Goal: Task Accomplishment & Management: Manage account settings

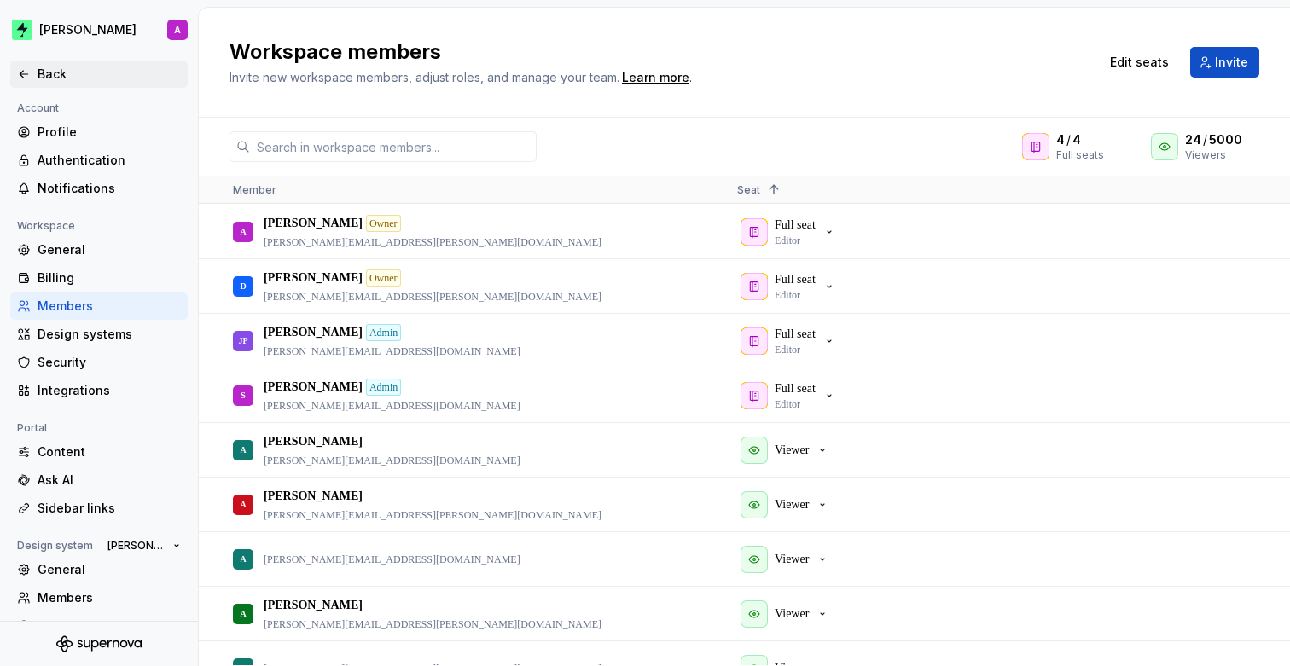
click at [73, 78] on div "Back" at bounding box center [109, 74] width 143 height 17
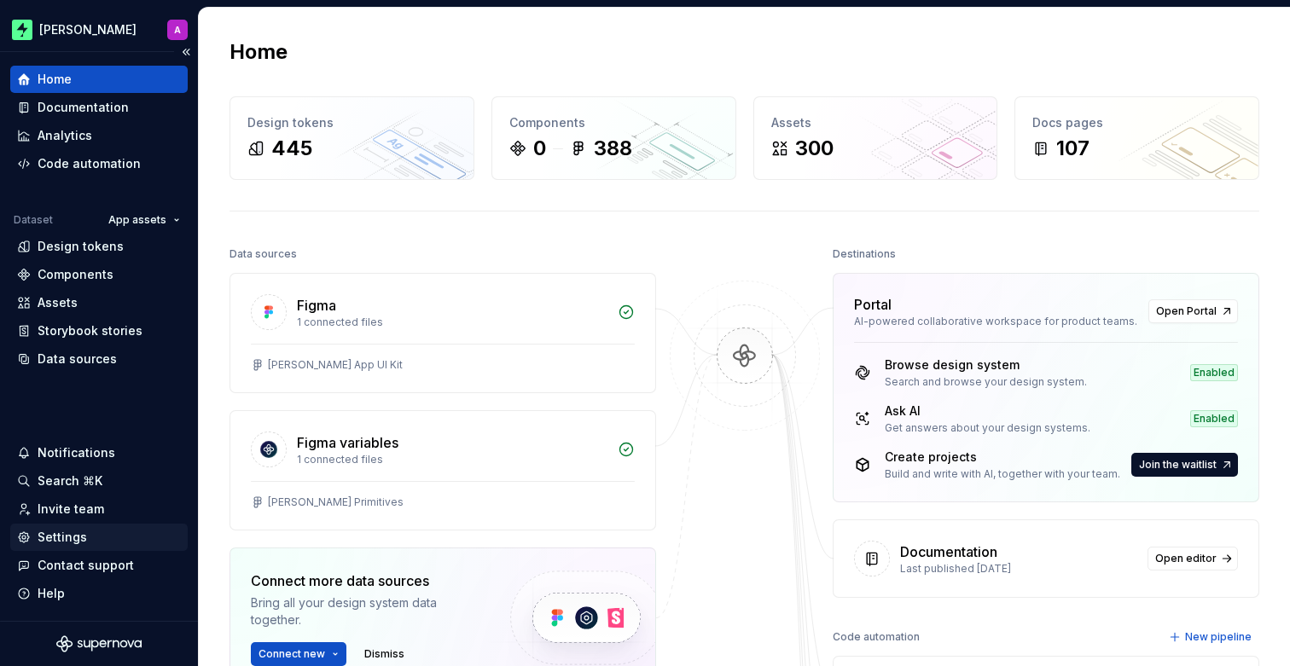
click at [54, 536] on div "Settings" at bounding box center [62, 537] width 49 height 17
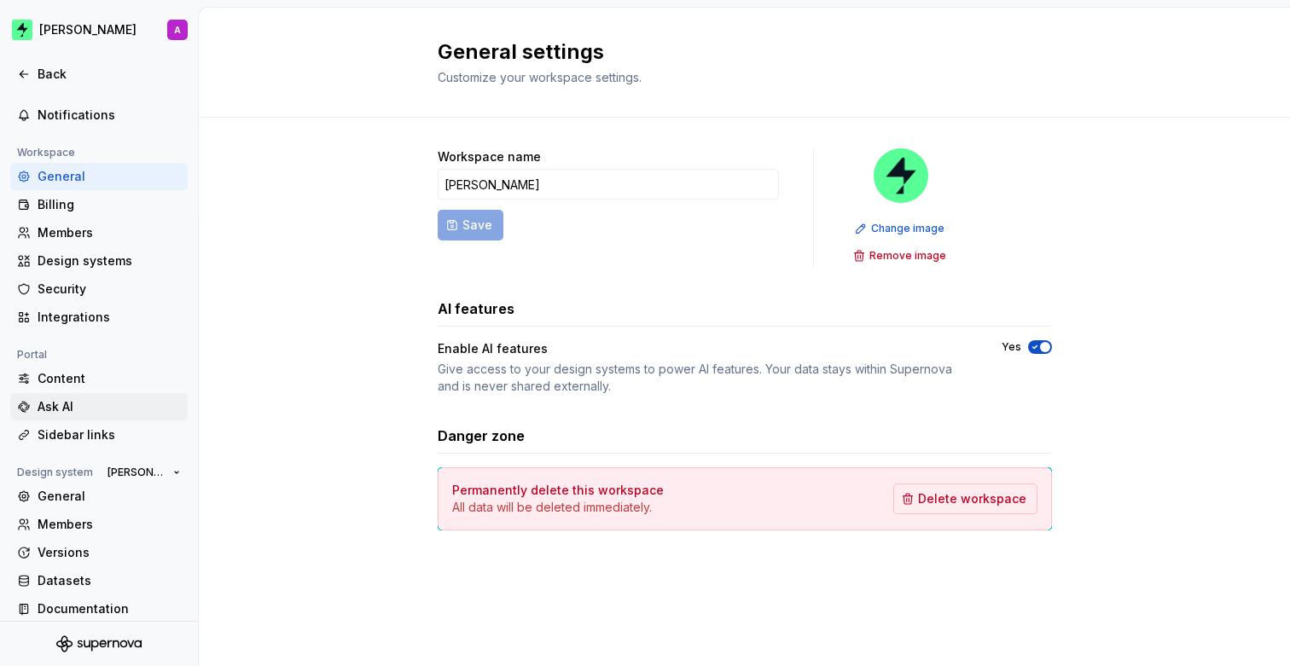
scroll to position [85, 0]
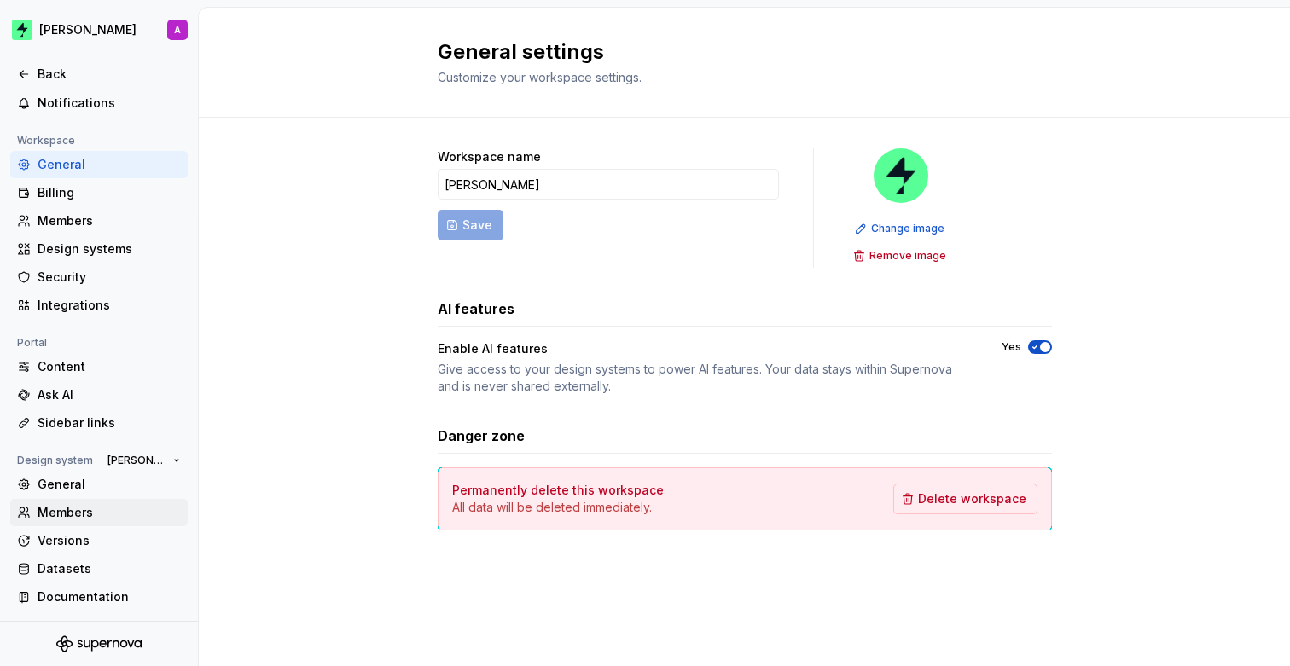
click at [82, 512] on div "Members" at bounding box center [109, 512] width 143 height 17
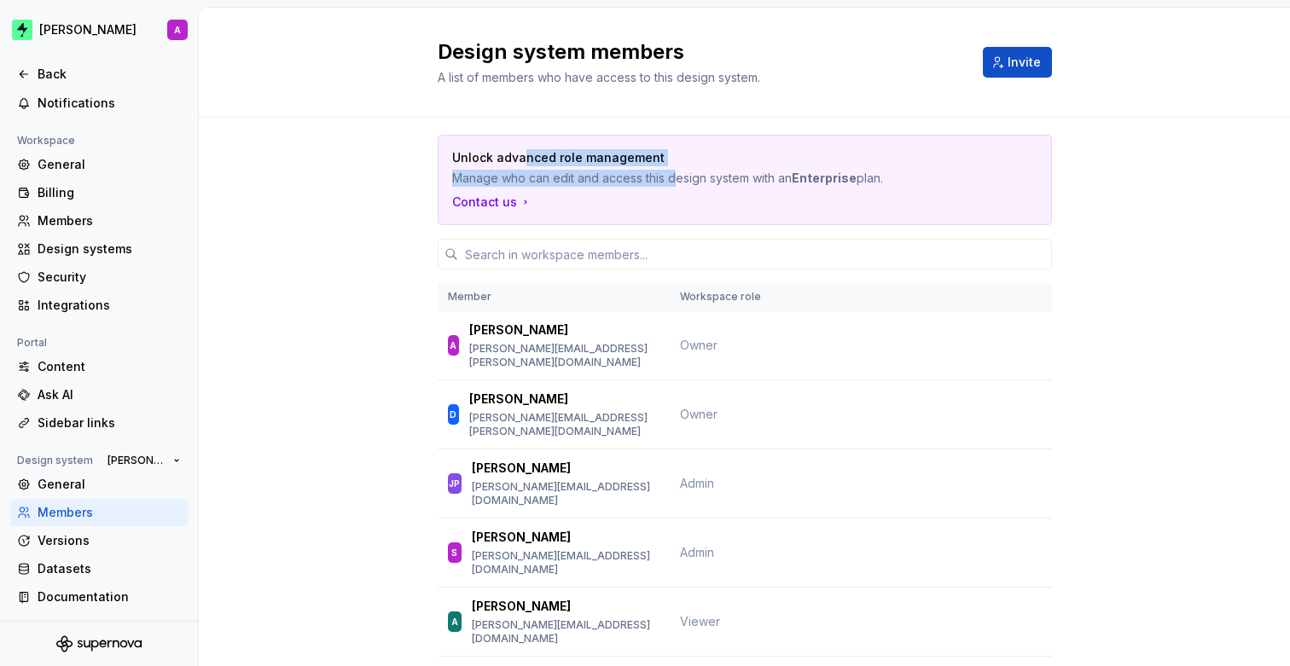
drag, startPoint x: 520, startPoint y: 164, endPoint x: 608, endPoint y: 166, distance: 88.8
click at [677, 171] on div "Unlock advanced role management Manage who can edit and access this design syst…" at bounding box center [744, 168] width 585 height 38
drag, startPoint x: 582, startPoint y: 162, endPoint x: 816, endPoint y: 182, distance: 235.4
click at [816, 182] on div "Unlock advanced role management Manage who can edit and access this design syst…" at bounding box center [744, 168] width 585 height 38
click at [851, 180] on strong "Enterprise" at bounding box center [824, 178] width 65 height 15
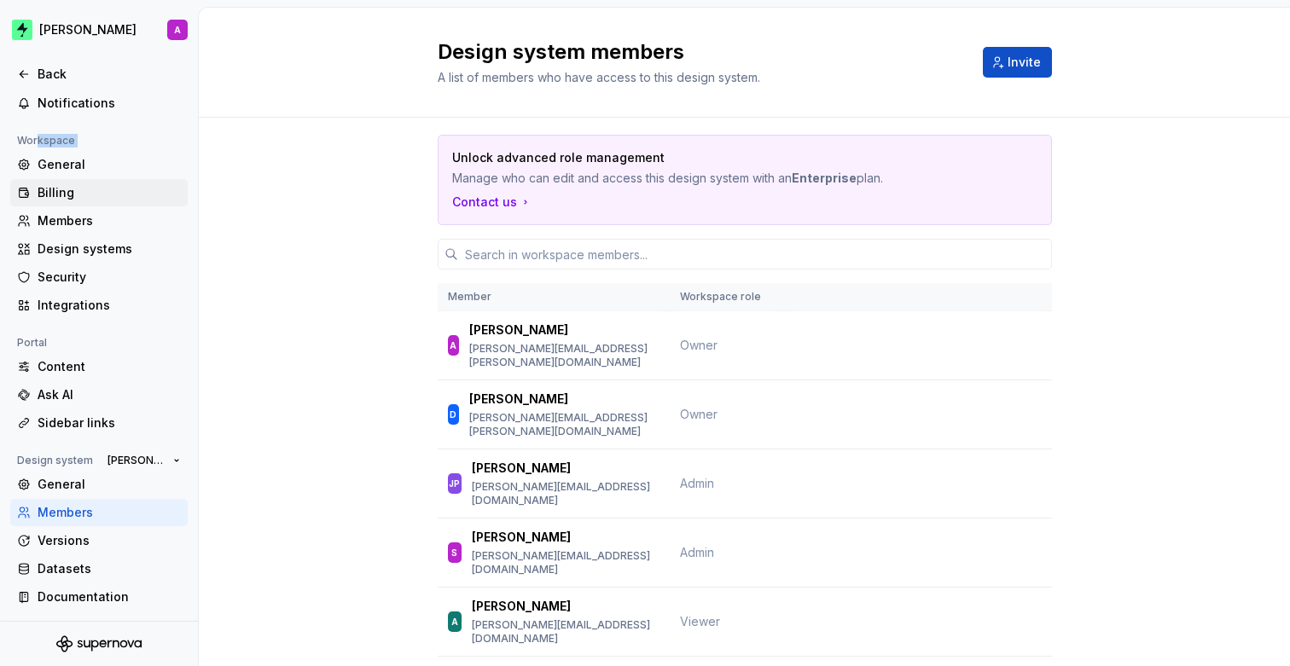
drag, startPoint x: 37, startPoint y: 141, endPoint x: 78, endPoint y: 184, distance: 60.3
click at [78, 184] on div "Workspace General Billing Members Design systems Security Integrations" at bounding box center [98, 225] width 177 height 189
click at [81, 218] on div "Members" at bounding box center [109, 220] width 143 height 17
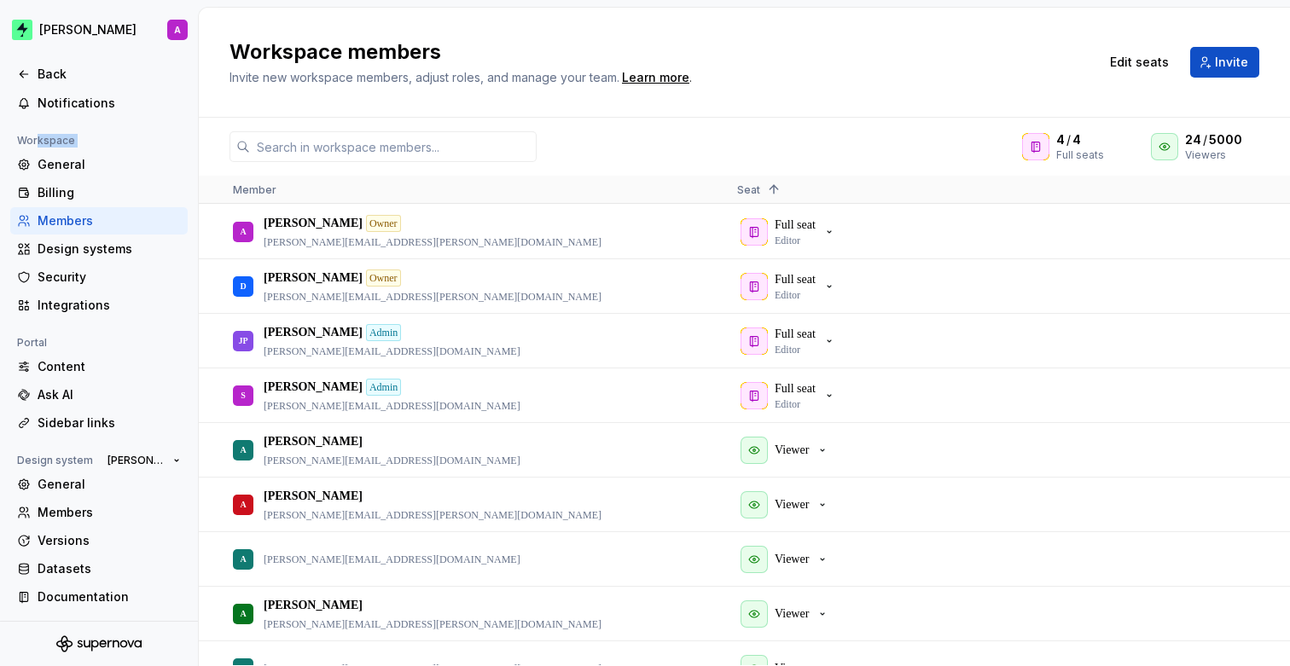
click at [52, 139] on div "Workspace" at bounding box center [46, 141] width 72 height 20
drag, startPoint x: 1066, startPoint y: 139, endPoint x: 1113, endPoint y: 142, distance: 47.0
click at [1113, 142] on div "4 / 4 Full seats" at bounding box center [1076, 146] width 108 height 31
click at [1113, 126] on div "4 / 4 Full seats 24 / 5000 Viewers Member Seat 1 A Alice Owner alice.cather@box…" at bounding box center [744, 392] width 1091 height 549
click at [816, 232] on p "Full seat" at bounding box center [795, 225] width 41 height 17
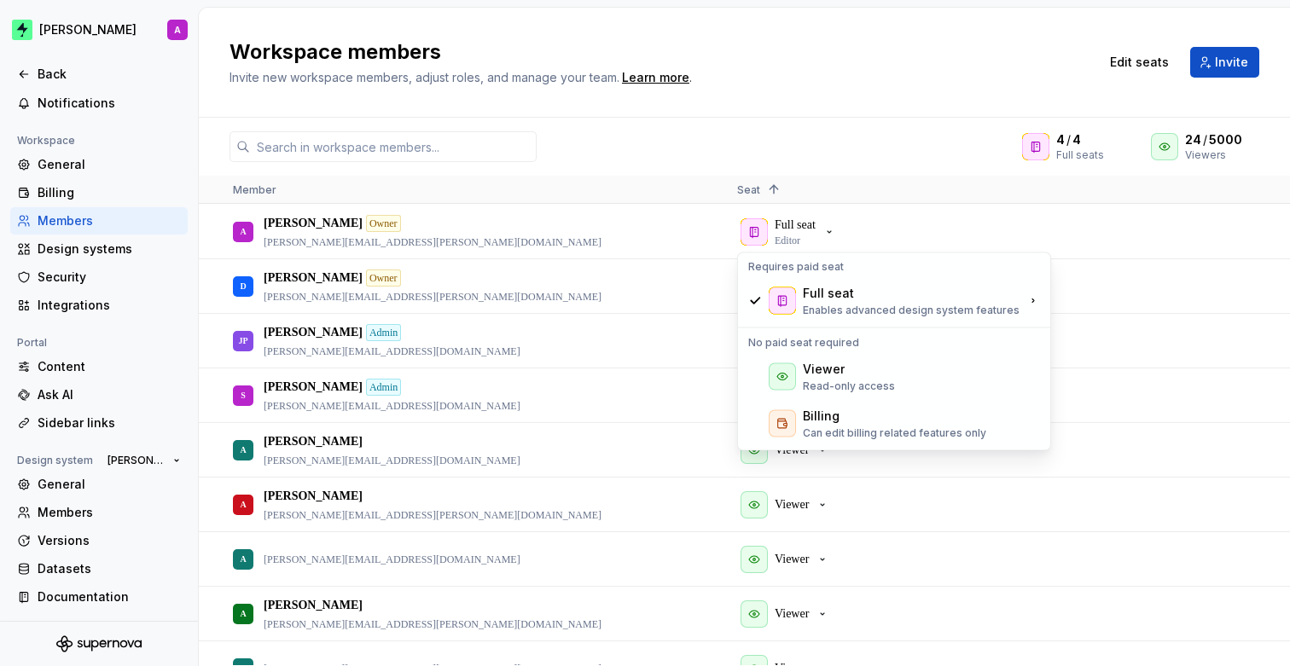
click at [617, 135] on div "4 / 4 Full seats 24 / 5000 Viewers" at bounding box center [744, 146] width 1091 height 31
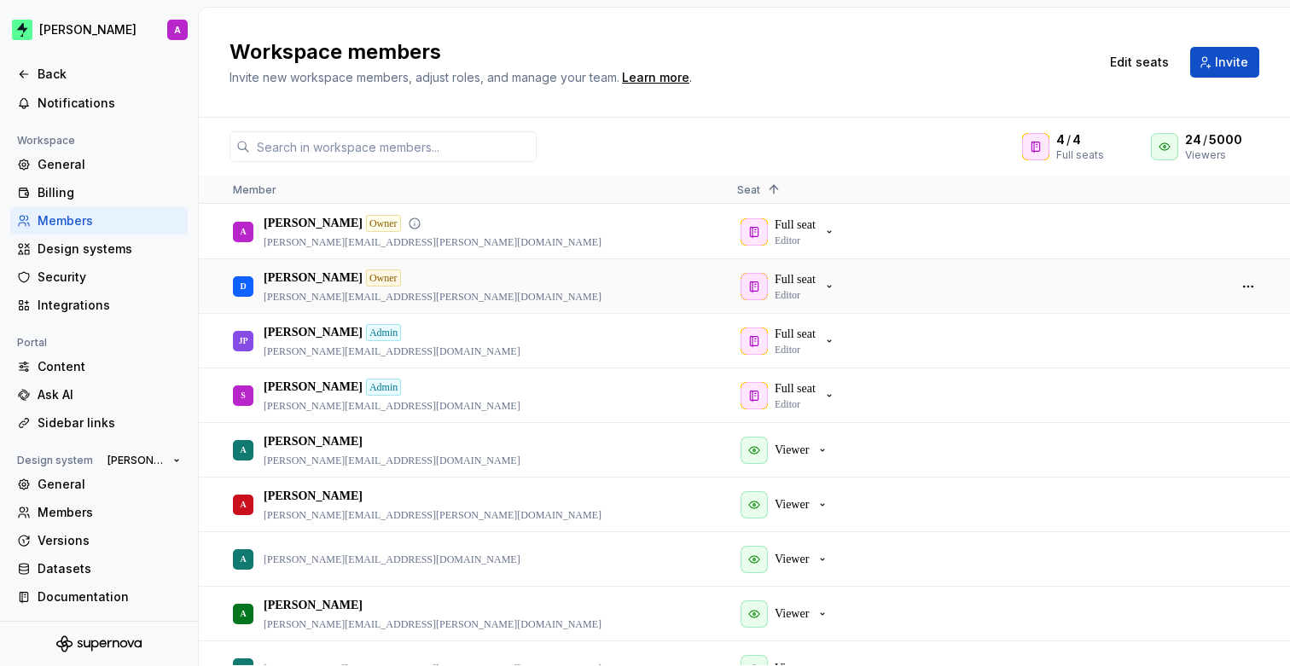
scroll to position [157, 0]
click at [87, 72] on div "Back" at bounding box center [109, 74] width 143 height 17
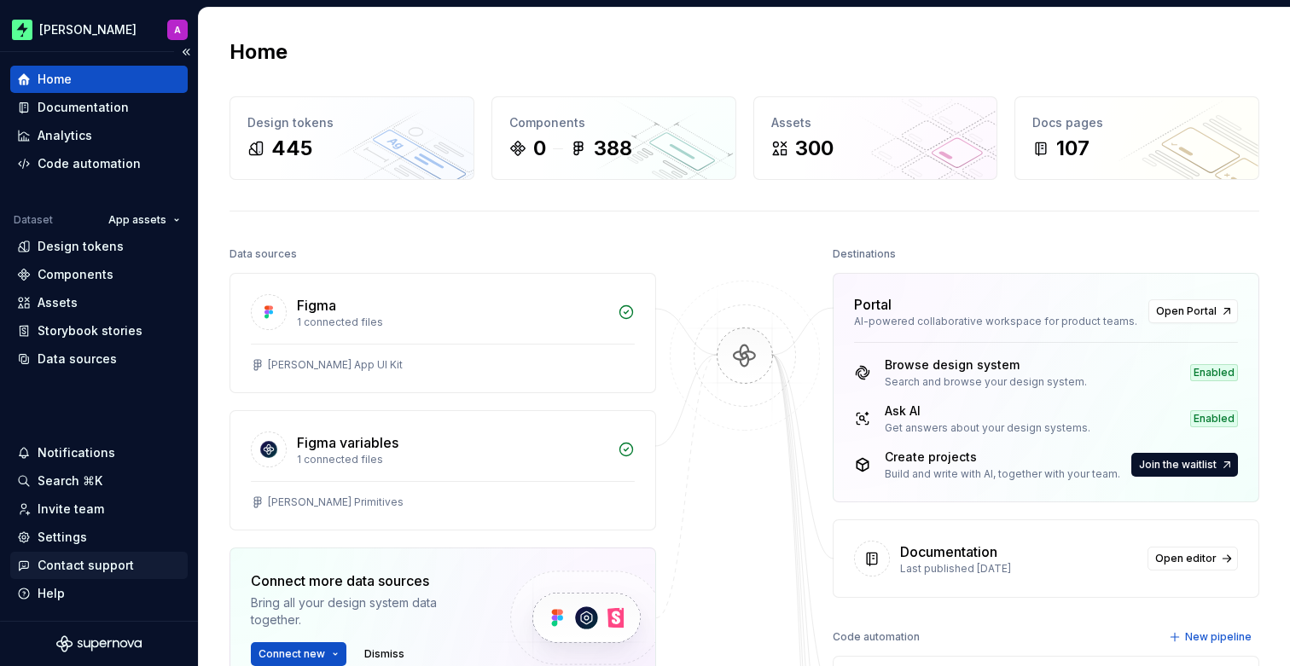
click at [95, 565] on div "Contact support" at bounding box center [86, 565] width 96 height 17
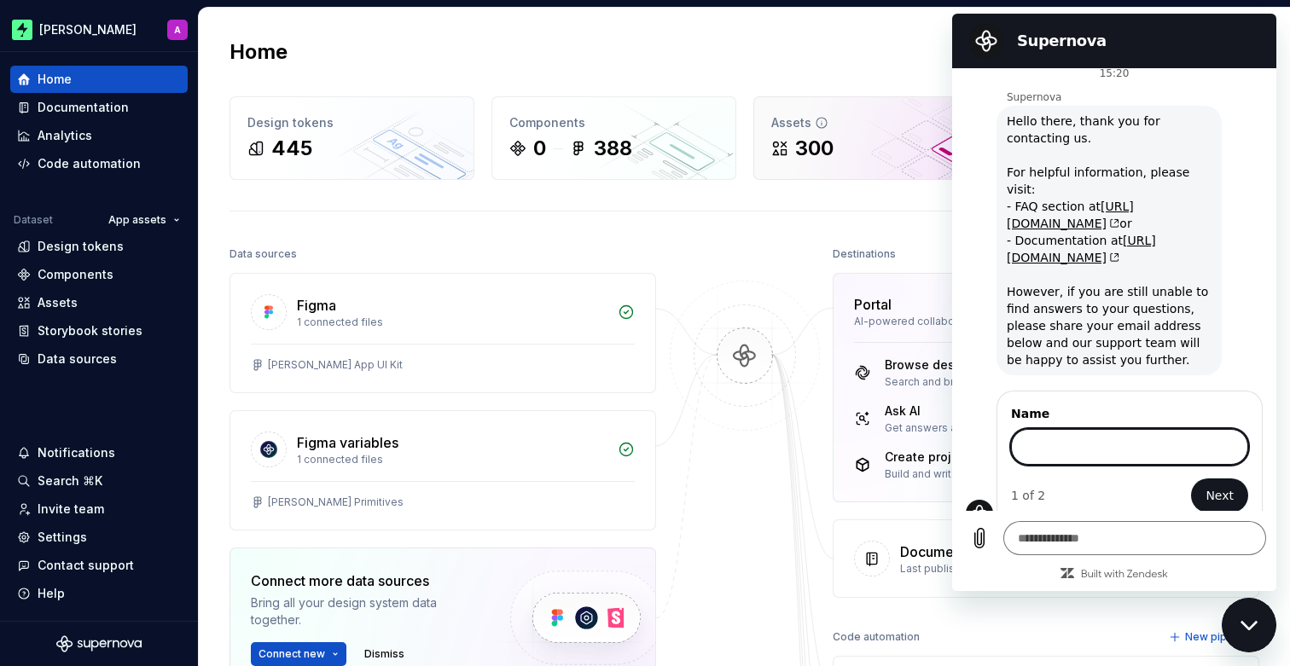
scroll to position [10, 0]
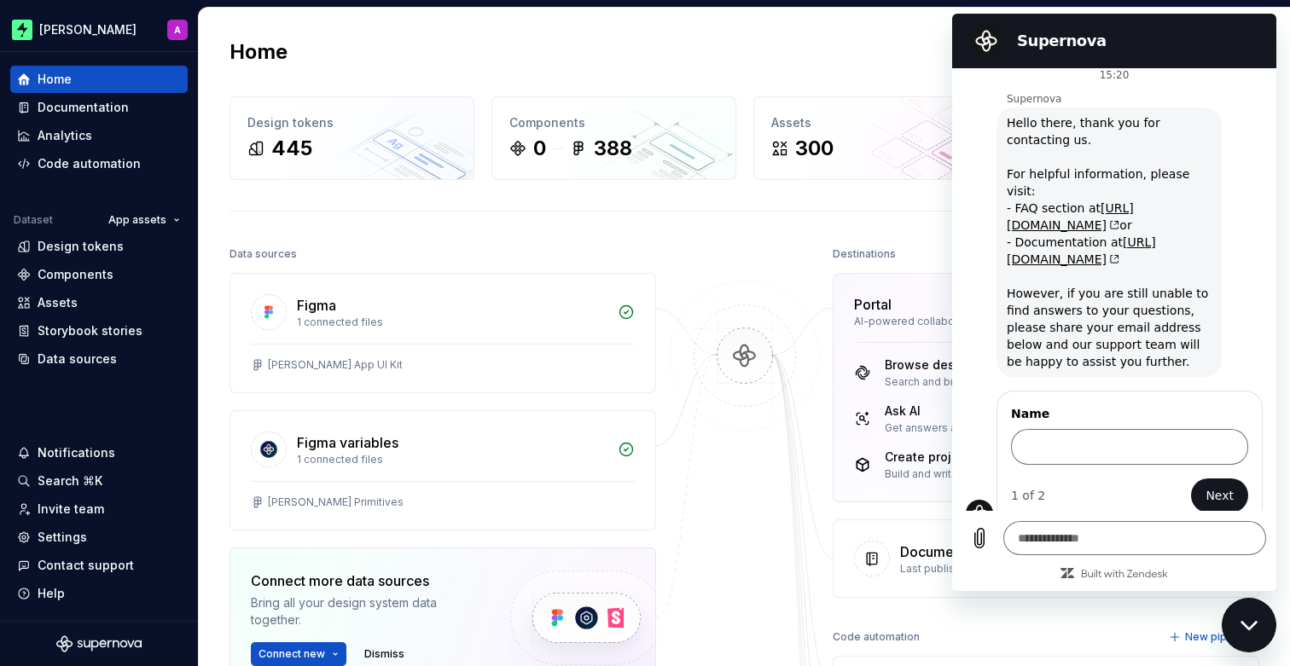
click at [893, 41] on div "Home" at bounding box center [745, 51] width 1030 height 27
type textarea "*"
